Goal: Information Seeking & Learning: Learn about a topic

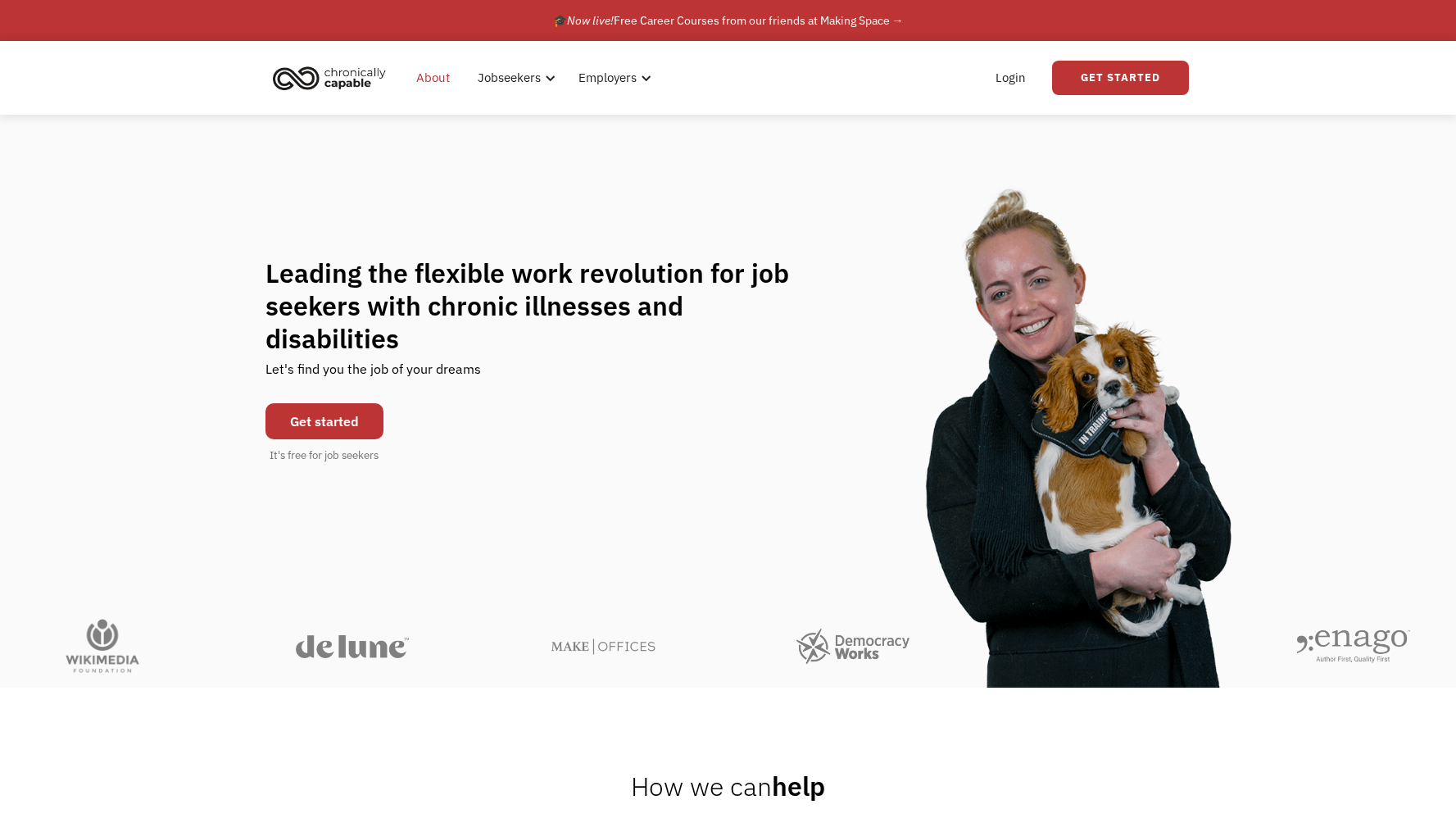
click at [426, 88] on link "About" at bounding box center [433, 78] width 53 height 53
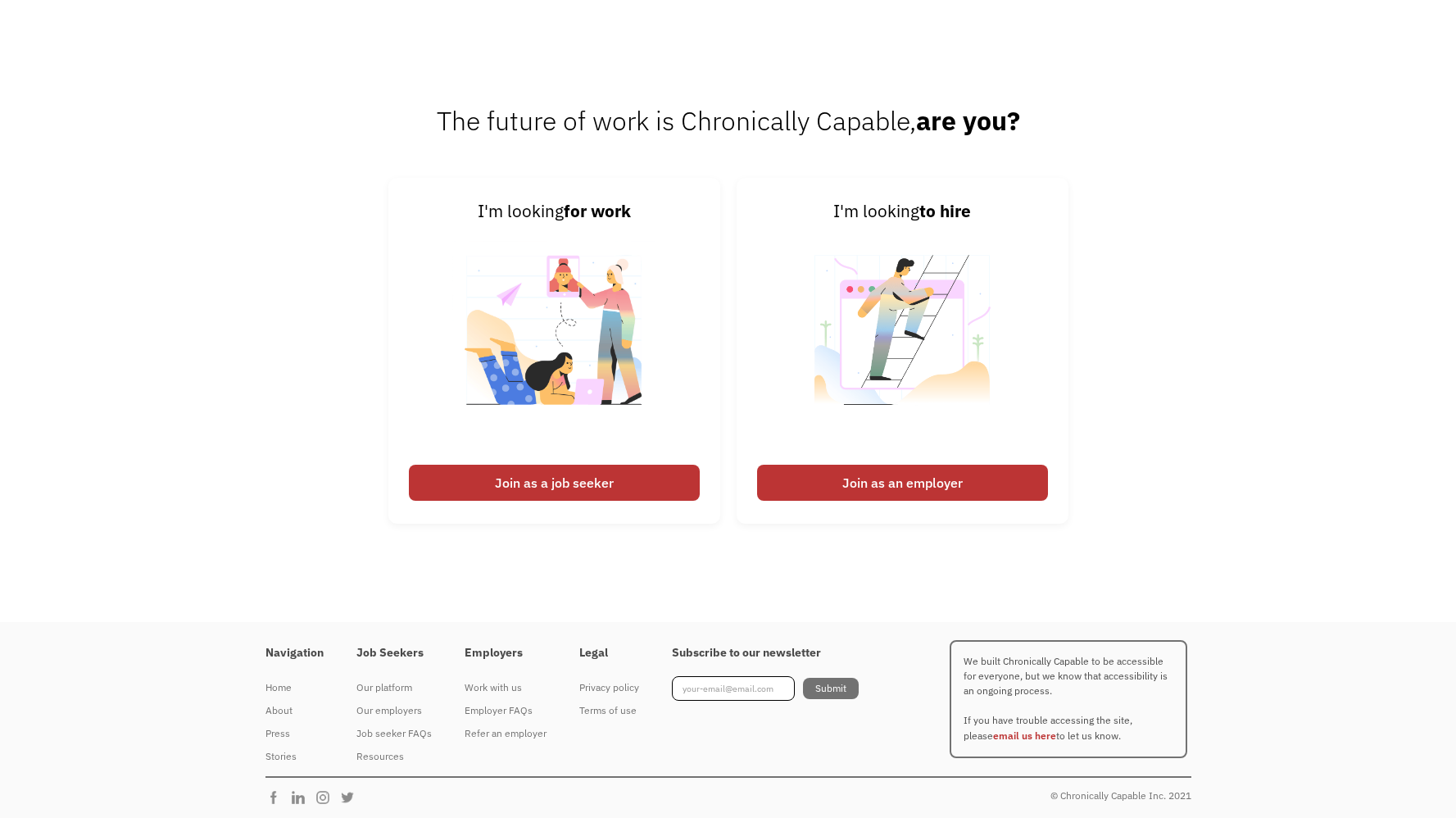
scroll to position [2518, 0]
